Goal: Task Accomplishment & Management: Manage account settings

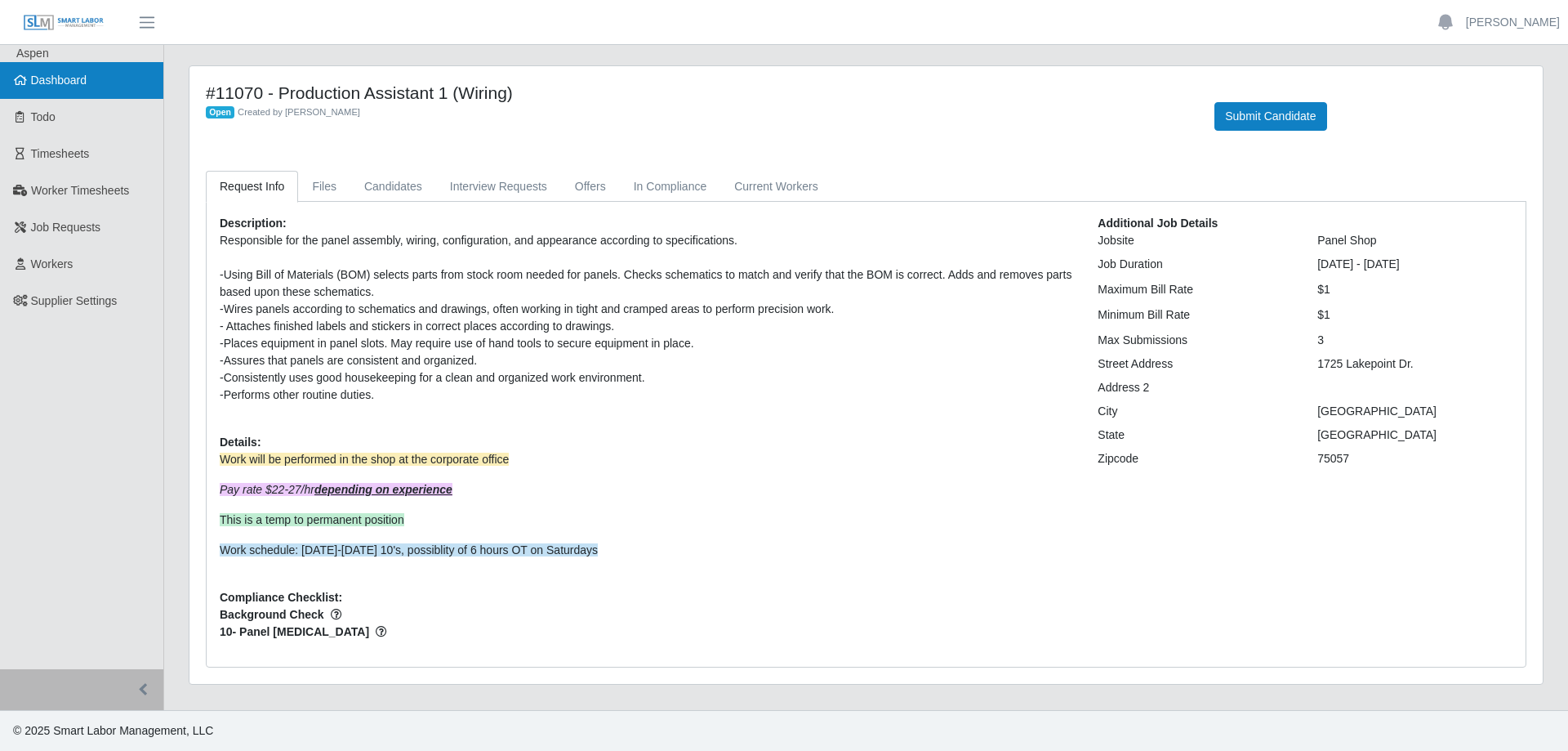
click at [81, 76] on span "Dashboard" at bounding box center [59, 80] width 57 height 13
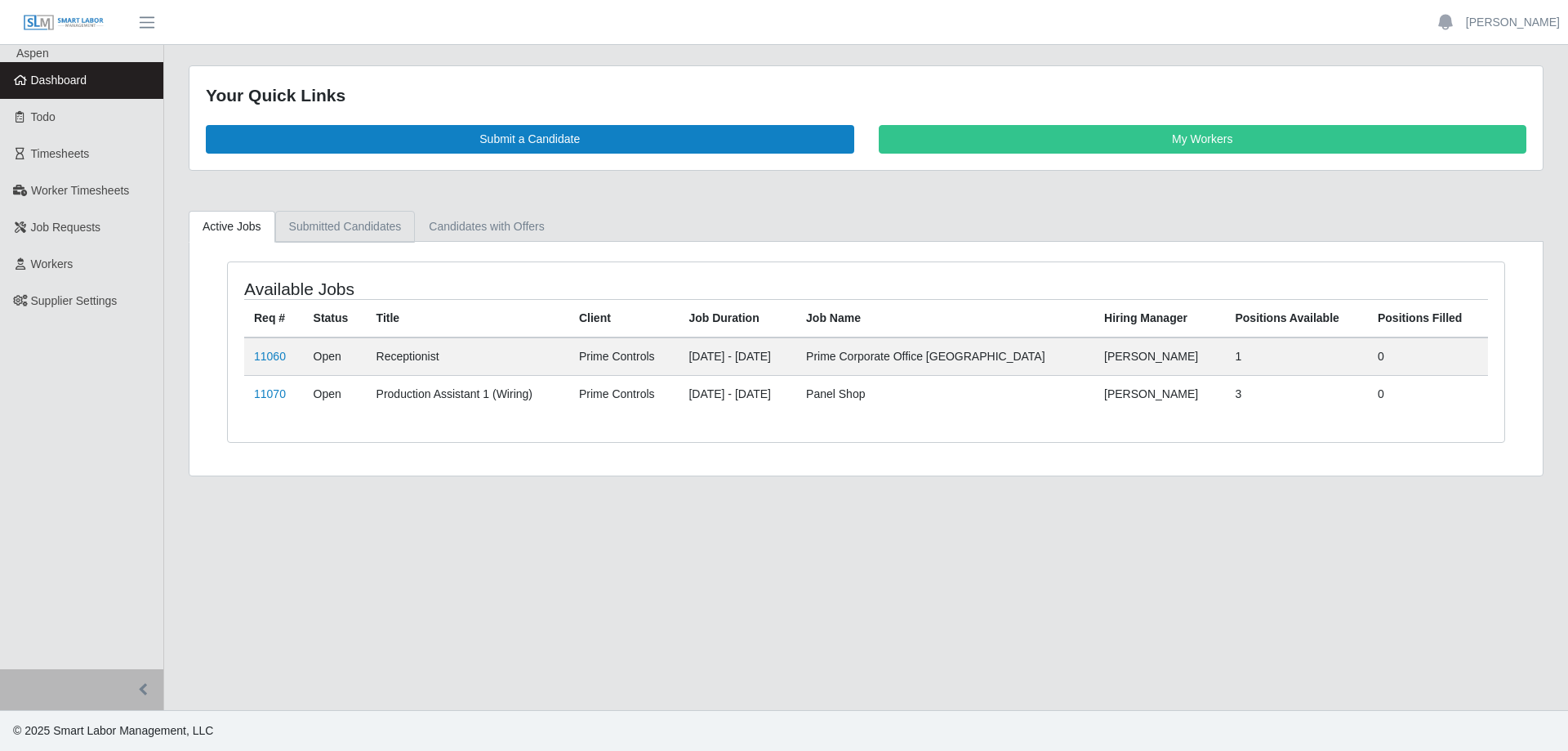
click at [330, 219] on link "Submitted Candidates" at bounding box center [345, 226] width 141 height 32
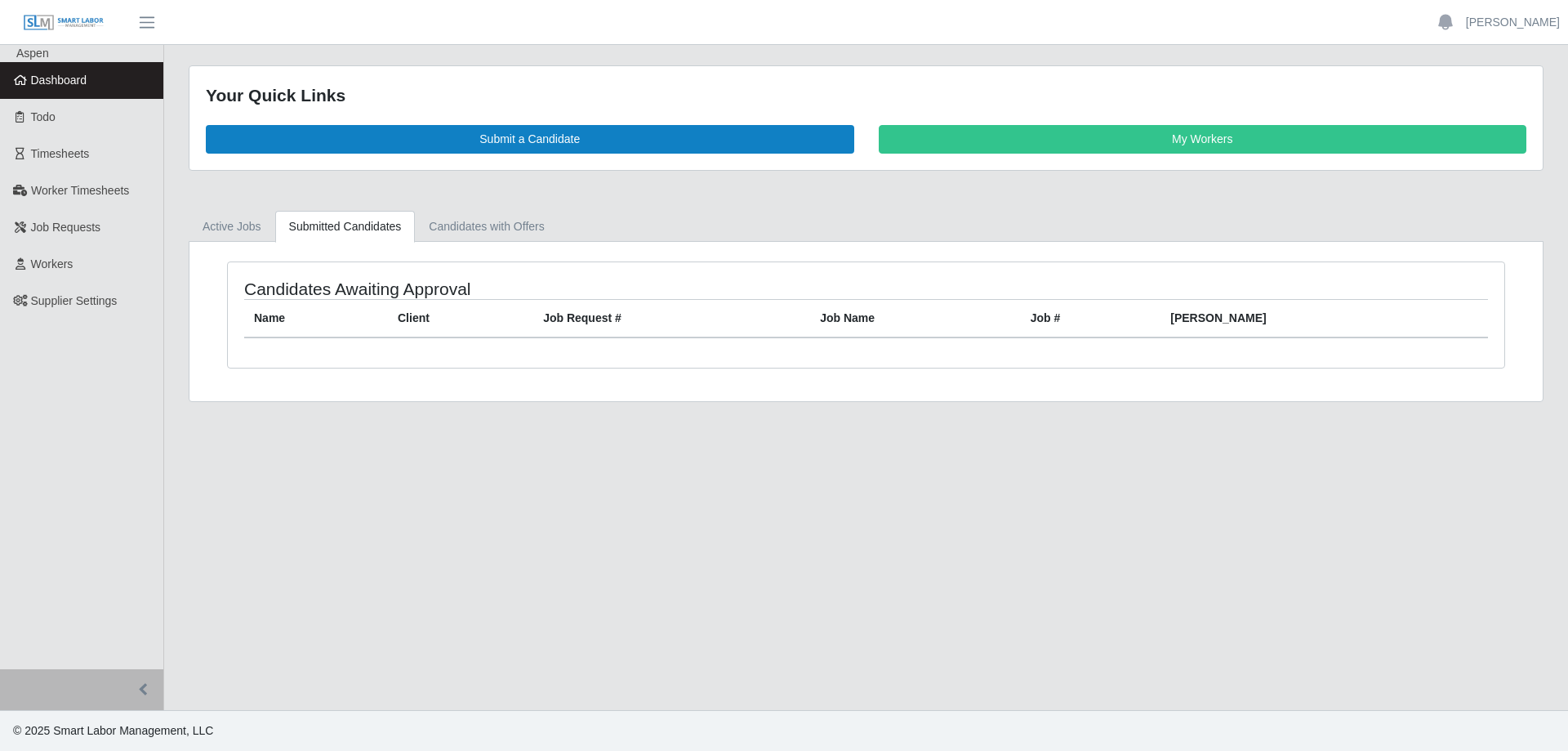
click at [63, 78] on span "Dashboard" at bounding box center [59, 80] width 57 height 13
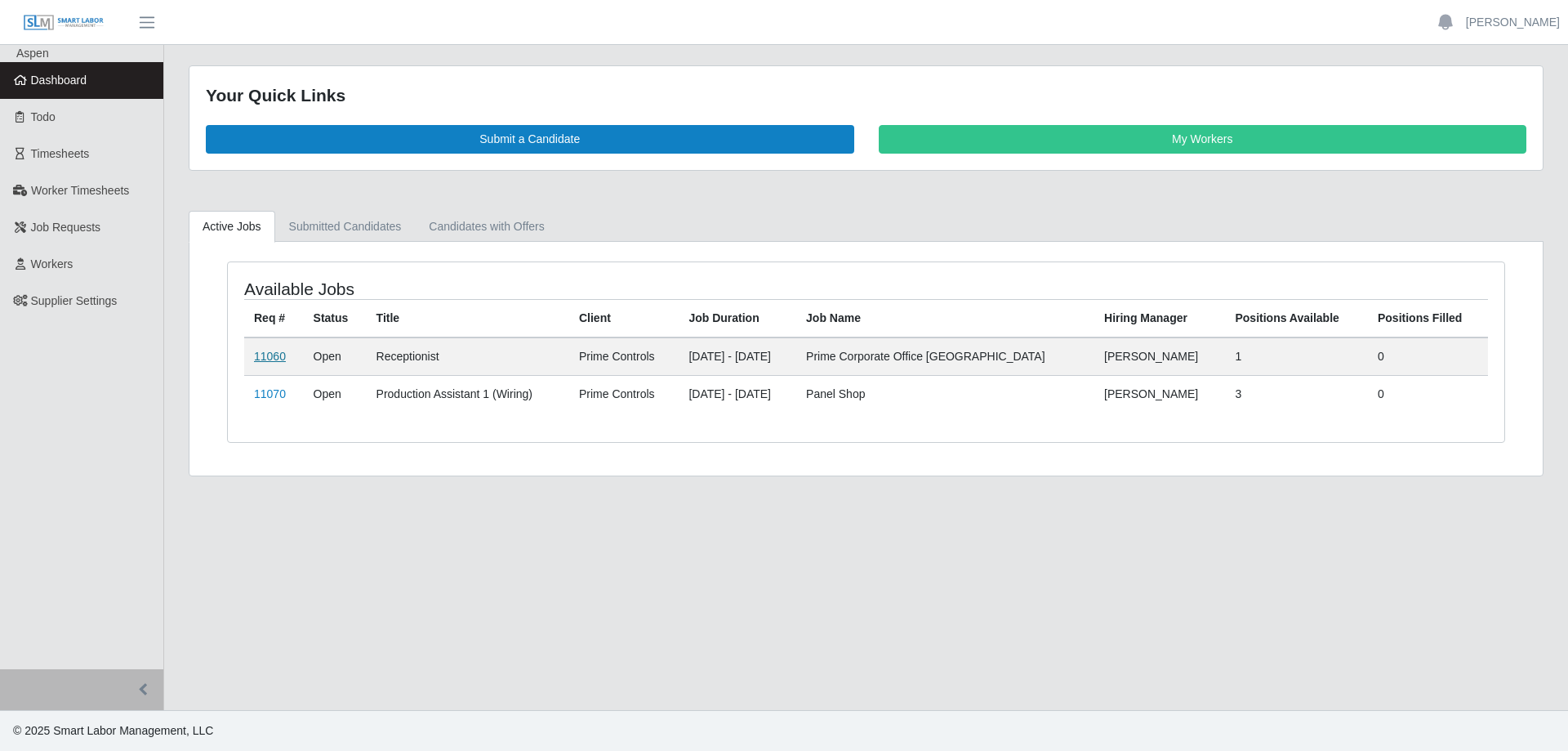
click at [264, 360] on link "11060" at bounding box center [270, 356] width 32 height 13
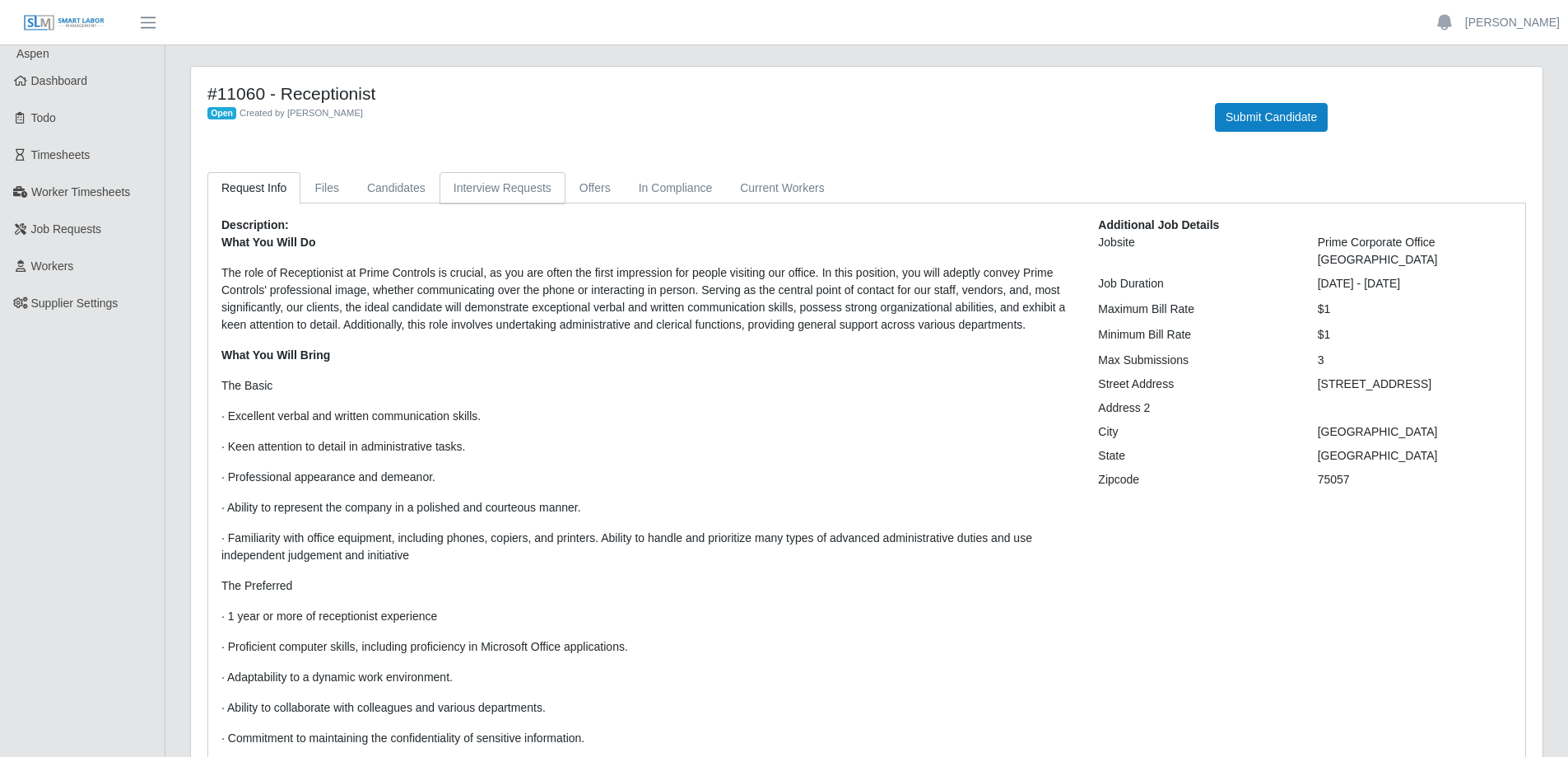
click at [477, 190] on link "Interview Requests" at bounding box center [502, 188] width 126 height 32
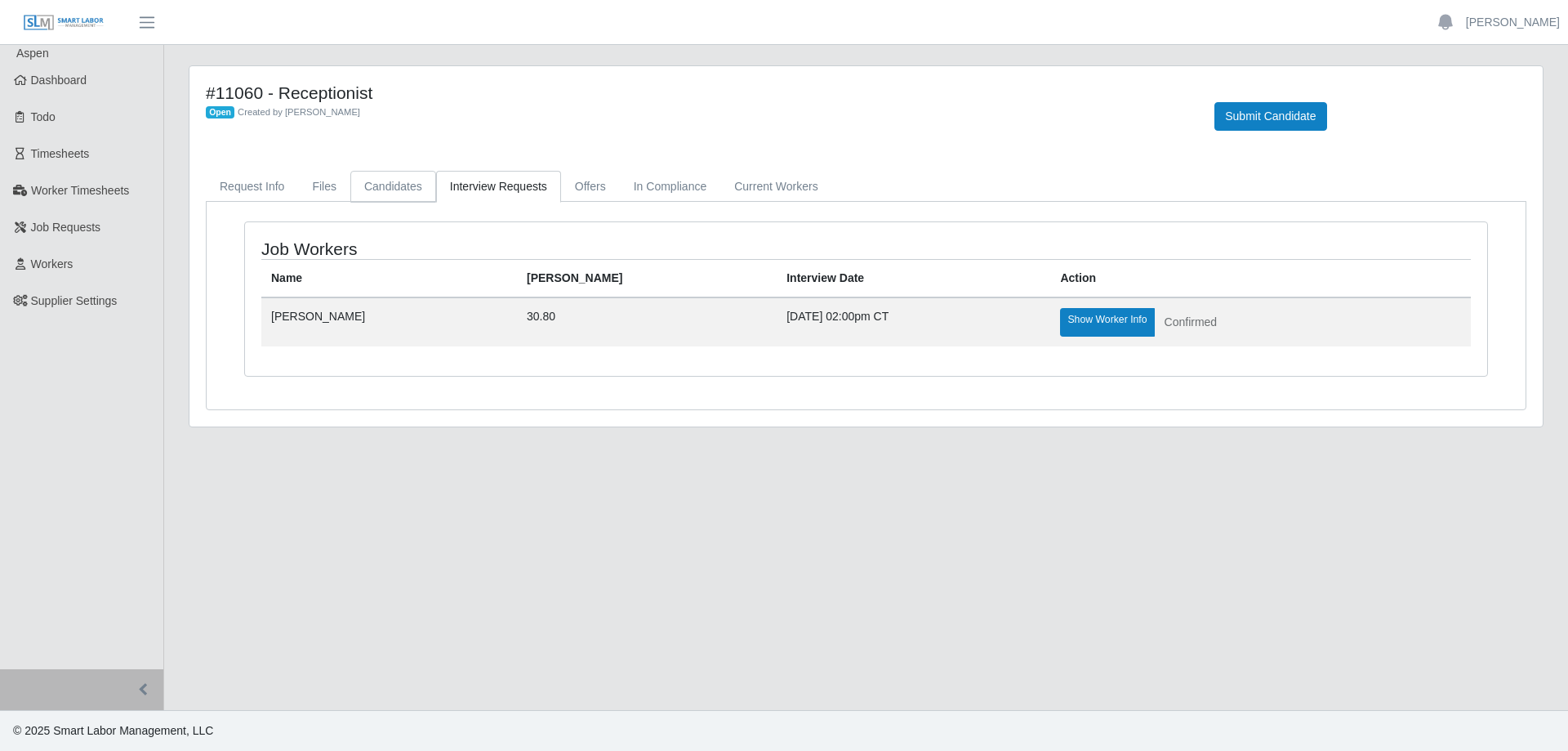
click at [392, 188] on link "Candidates" at bounding box center [393, 187] width 86 height 32
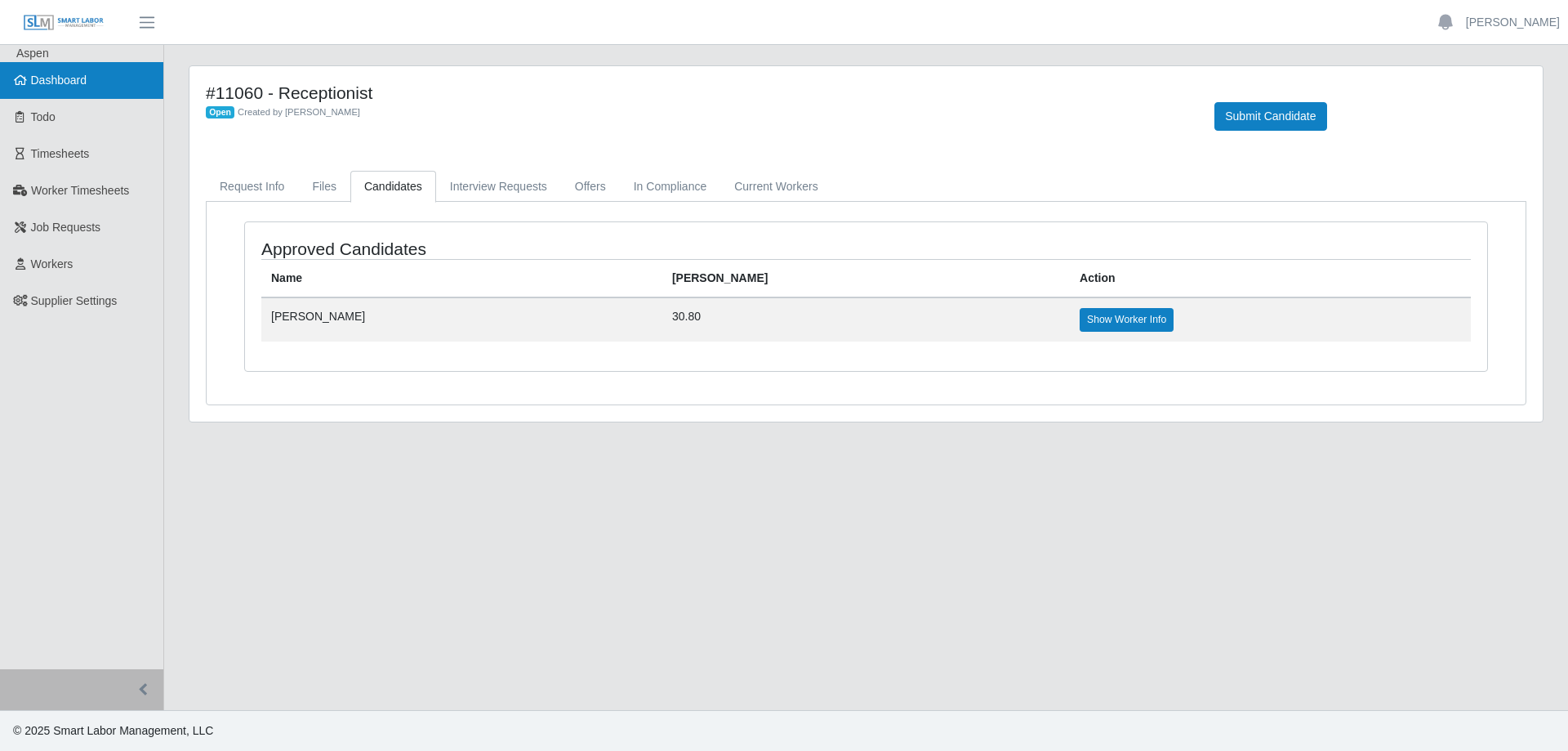
click at [97, 85] on link "Dashboard" at bounding box center [81, 80] width 164 height 37
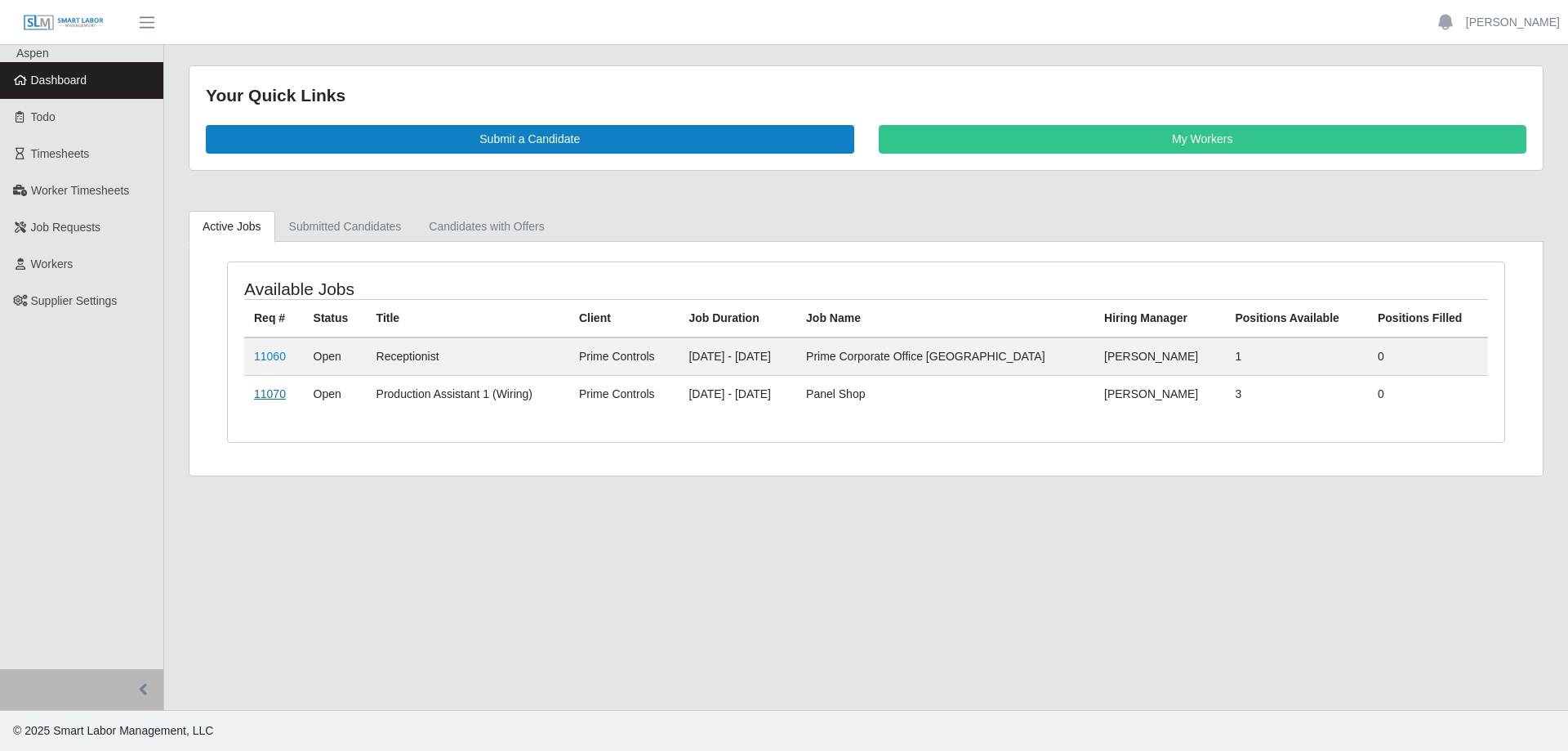
click at [275, 396] on link "11070" at bounding box center [270, 394] width 32 height 13
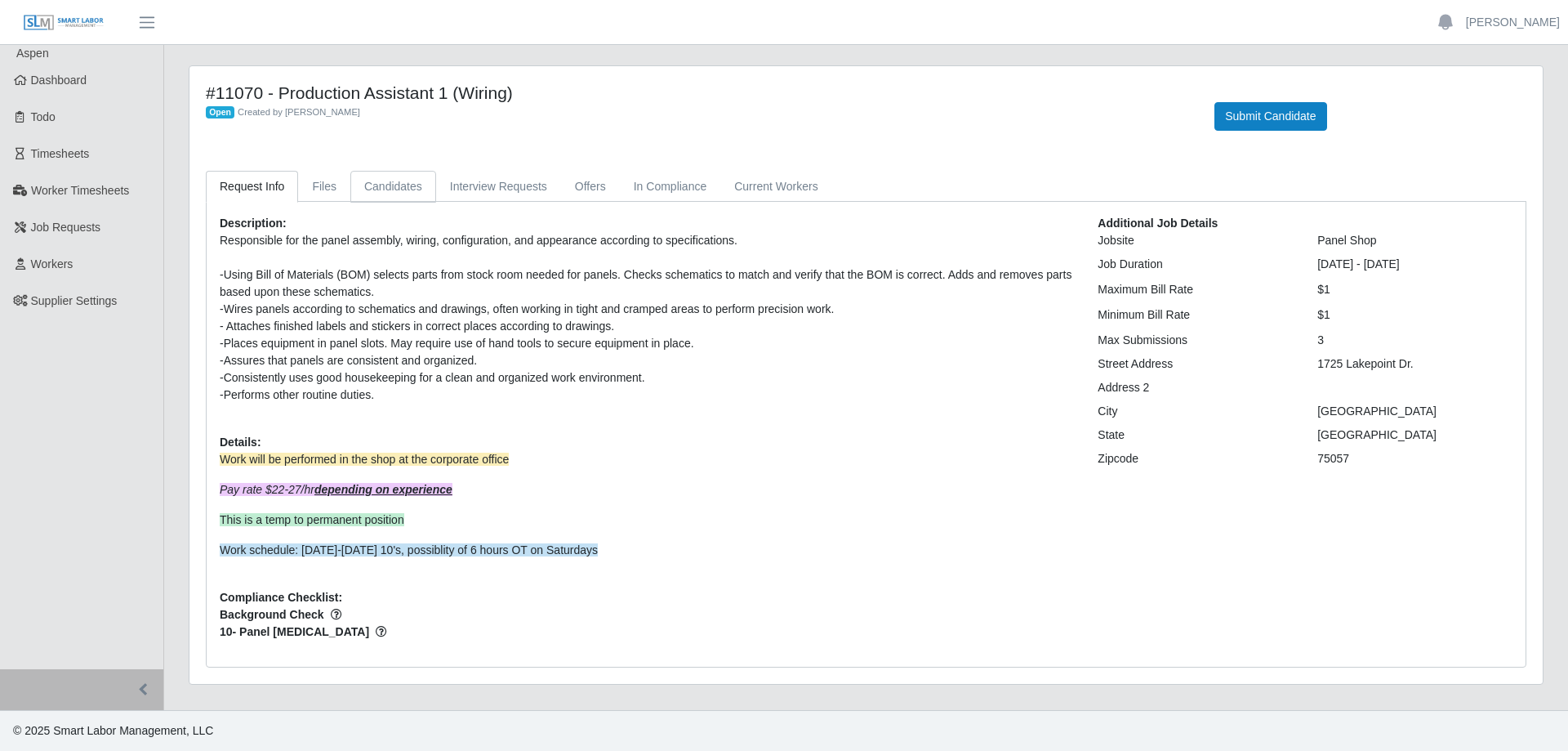
click at [386, 183] on link "Candidates" at bounding box center [393, 187] width 86 height 32
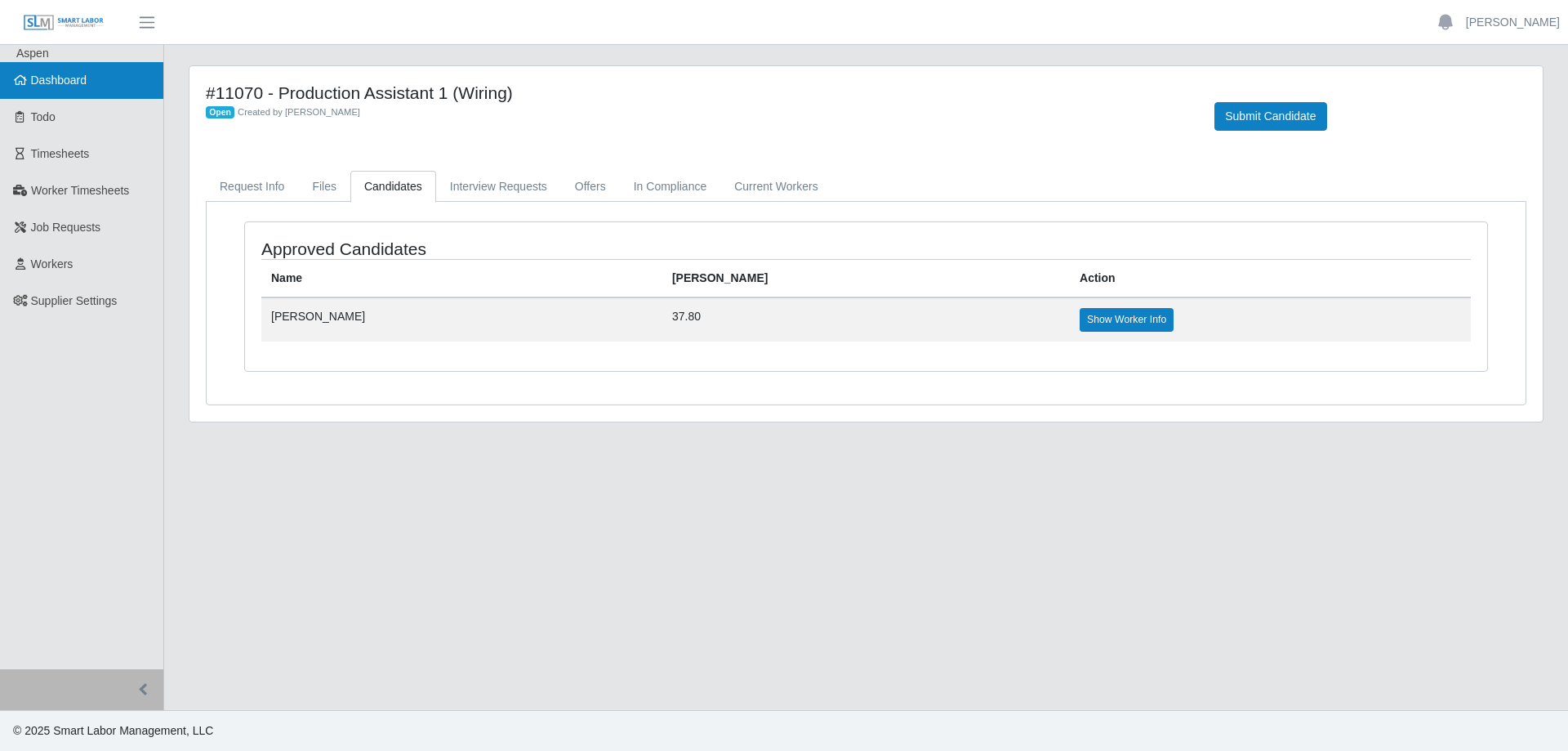
click at [75, 74] on span "Dashboard" at bounding box center [59, 80] width 57 height 13
